Goal: Transaction & Acquisition: Book appointment/travel/reservation

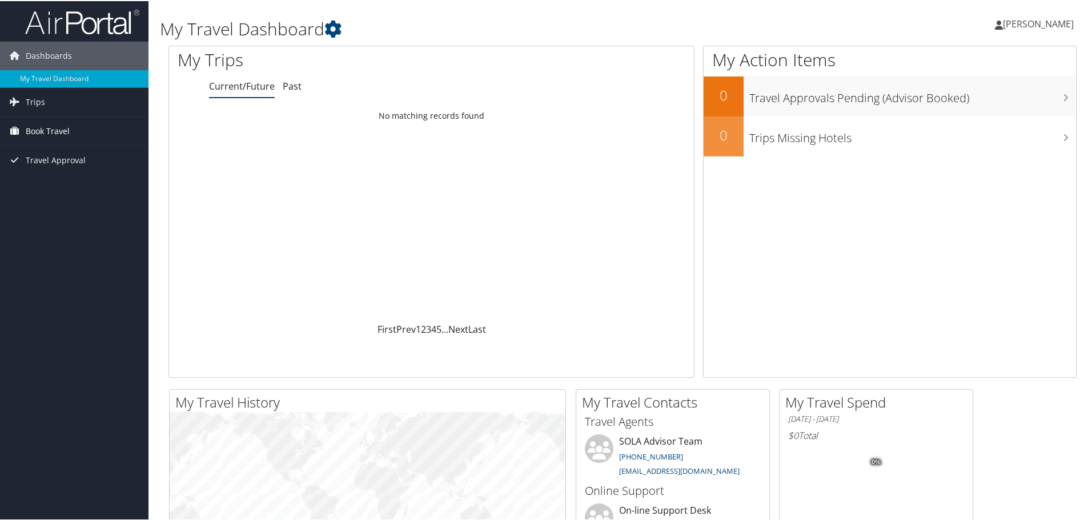
click at [43, 130] on span "Book Travel" at bounding box center [48, 130] width 44 height 29
click at [53, 171] on link "Book/Manage Online Trips" at bounding box center [74, 170] width 148 height 17
